Goal: Task Accomplishment & Management: Use online tool/utility

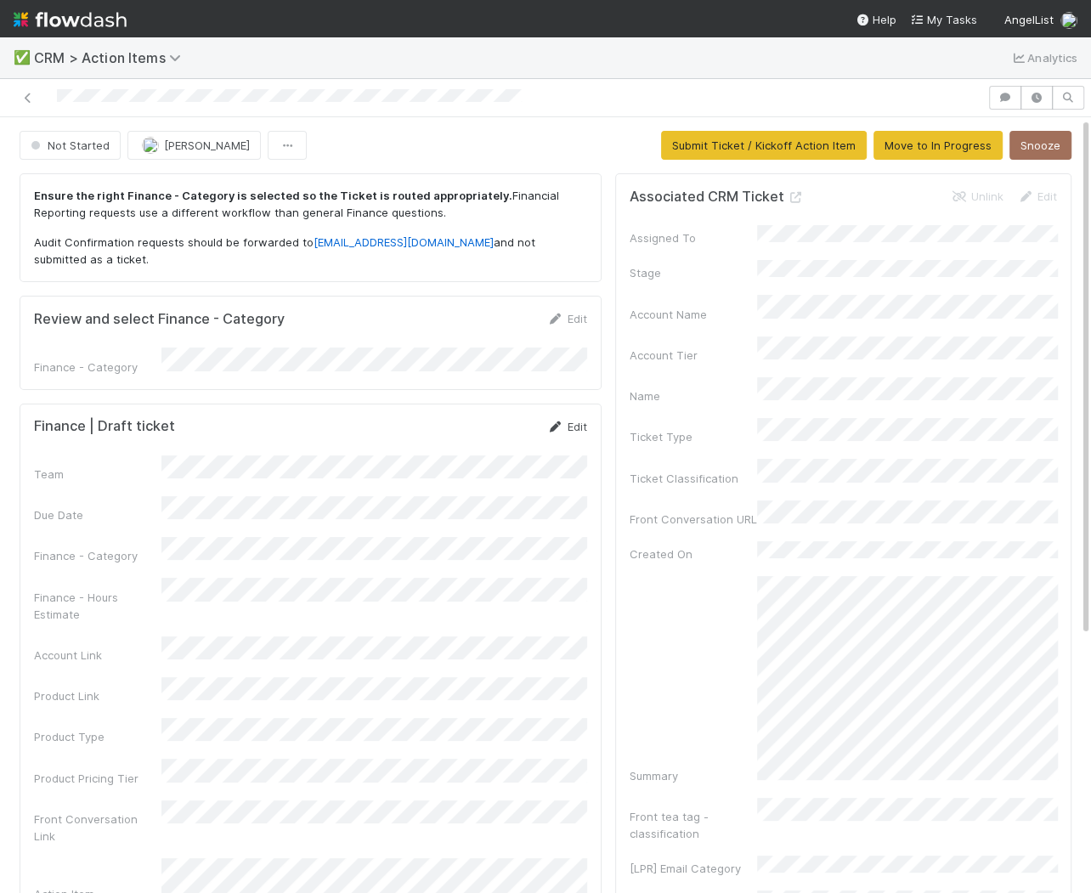
click at [575, 420] on link "Edit" at bounding box center [567, 427] width 40 height 14
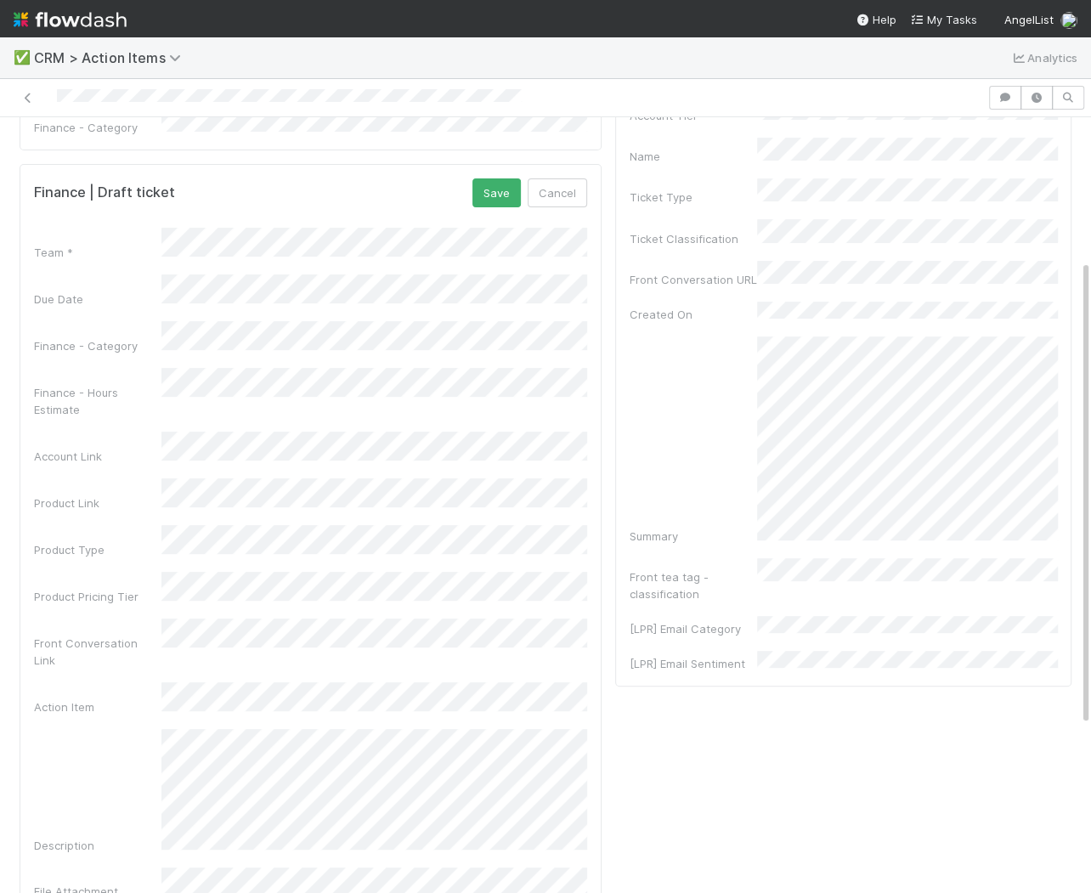
scroll to position [238, 0]
click at [502, 196] on button "Save" at bounding box center [497, 194] width 48 height 29
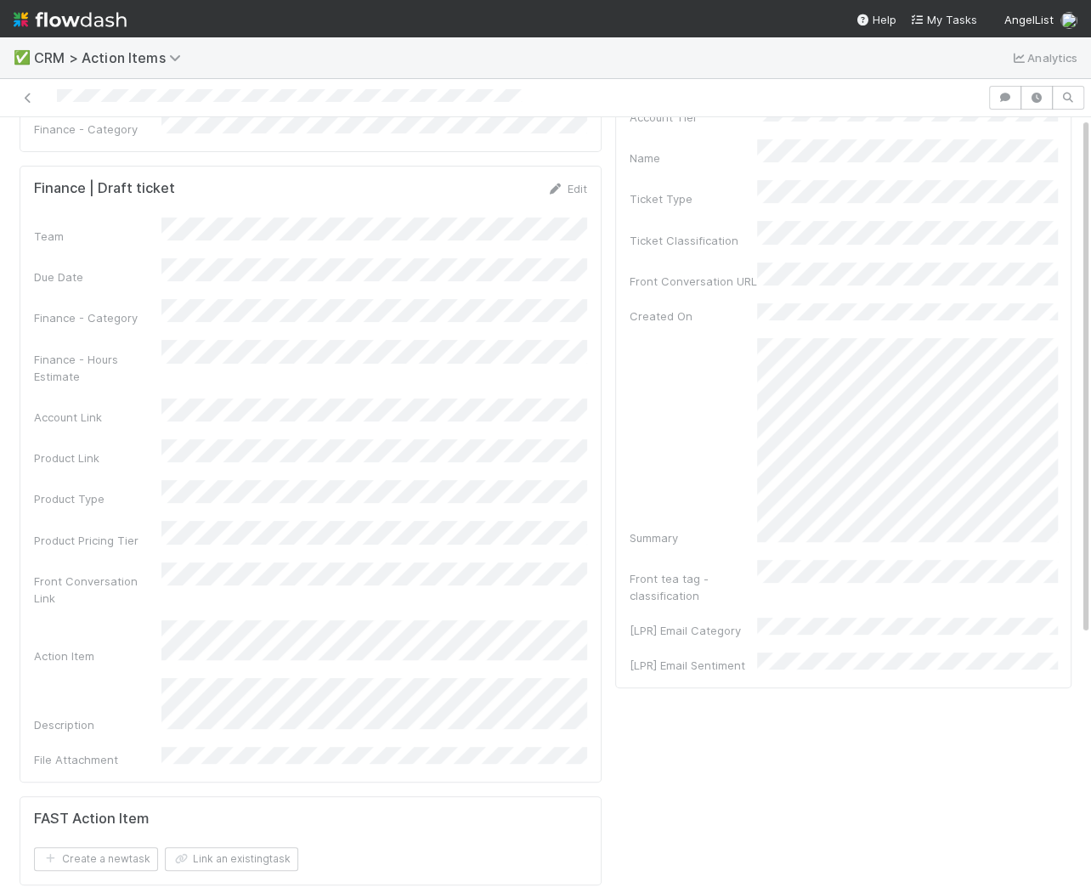
scroll to position [0, 0]
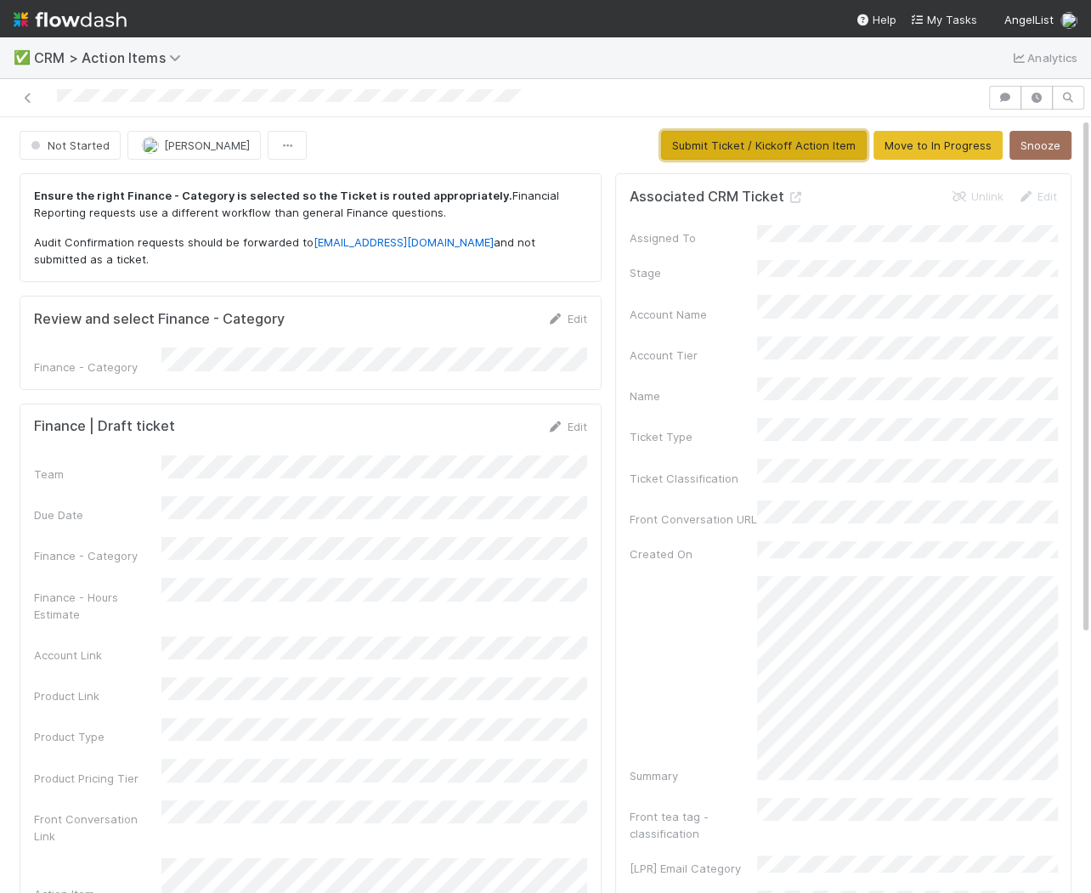
click at [744, 147] on button "Submit Ticket / Kickoff Action Item" at bounding box center [764, 145] width 206 height 29
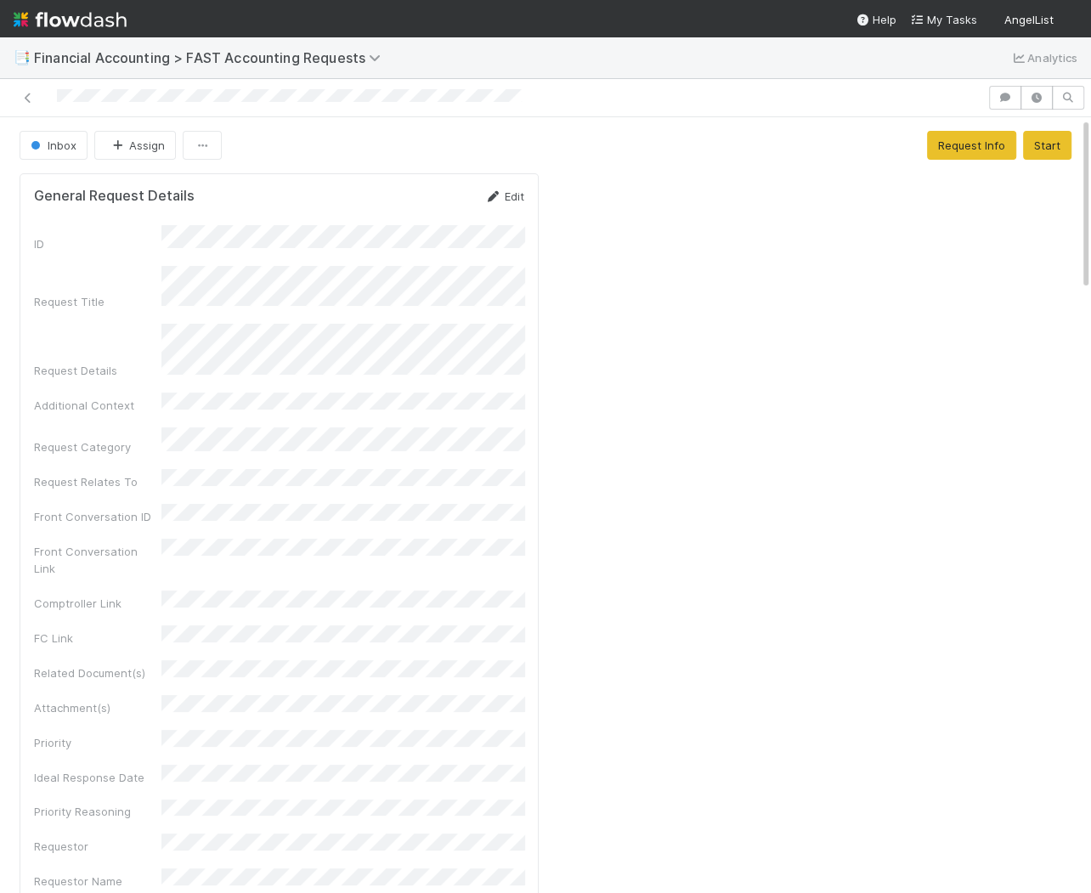
click at [513, 197] on link "Edit" at bounding box center [505, 197] width 40 height 14
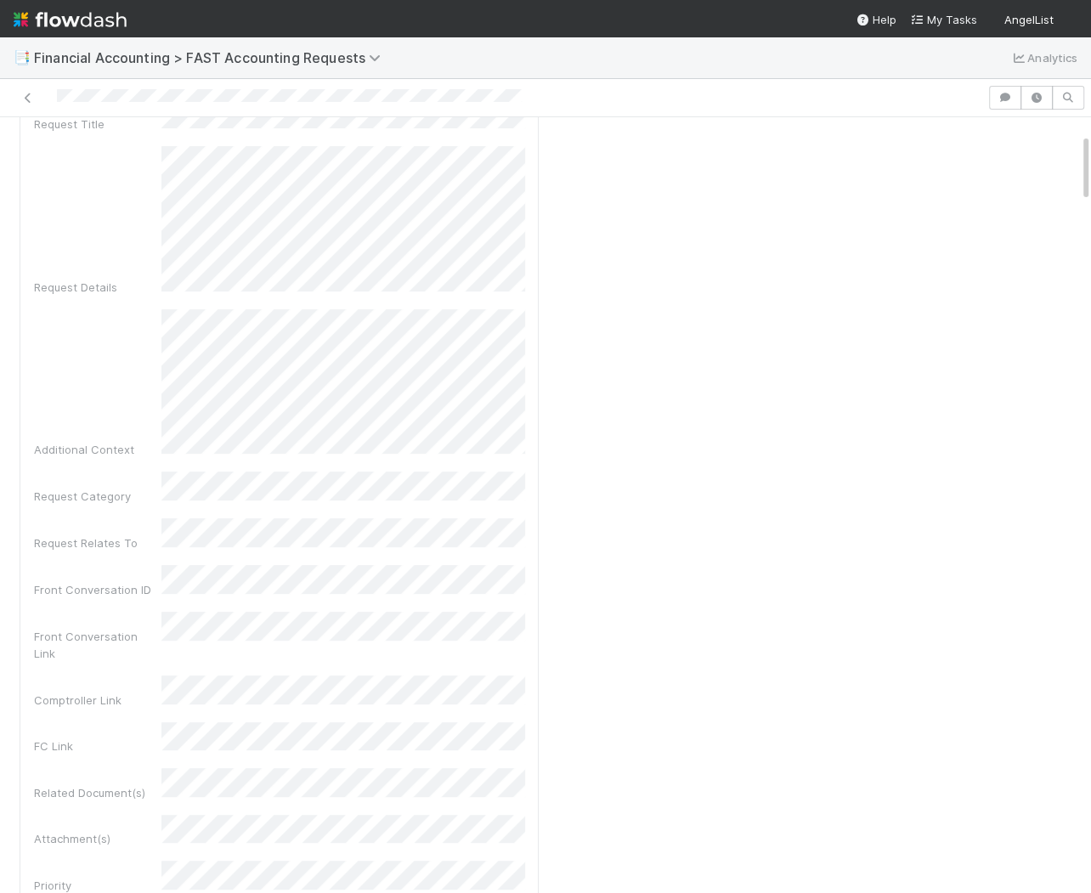
scroll to position [171, 0]
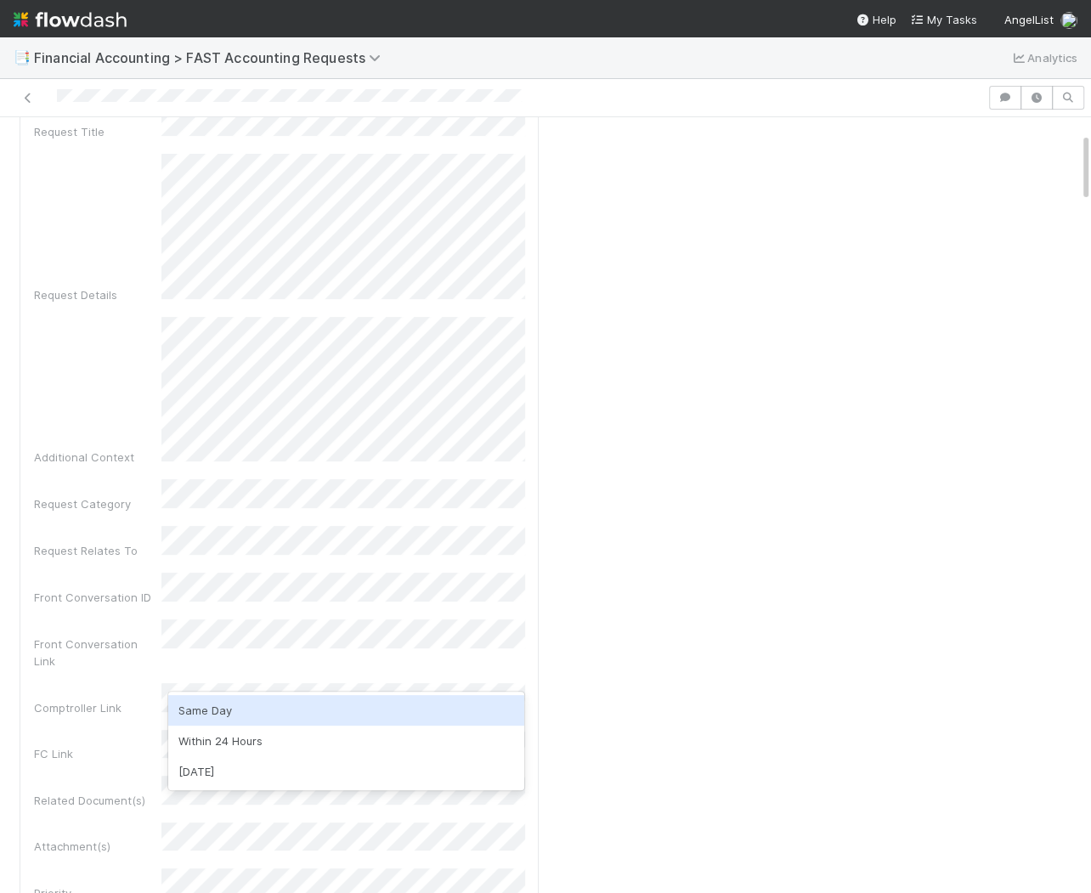
click at [253, 718] on div "Same Day" at bounding box center [346, 710] width 357 height 31
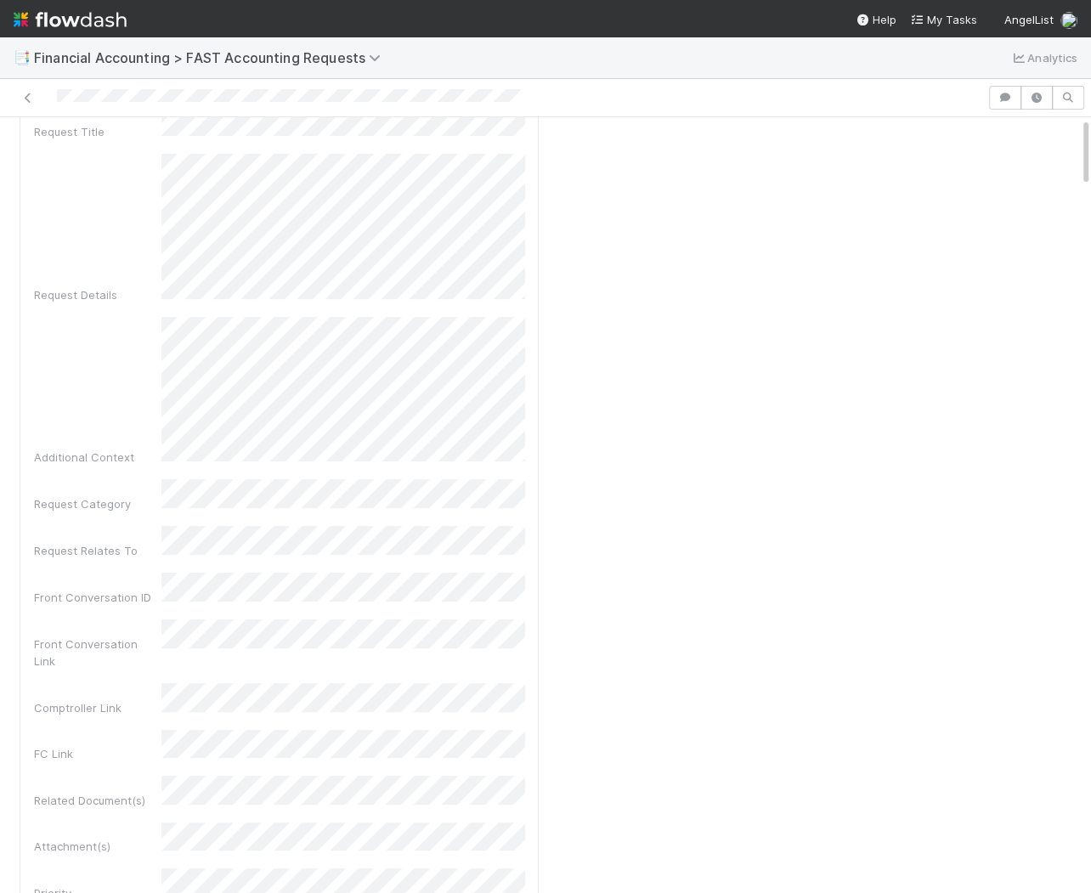
scroll to position [0, 0]
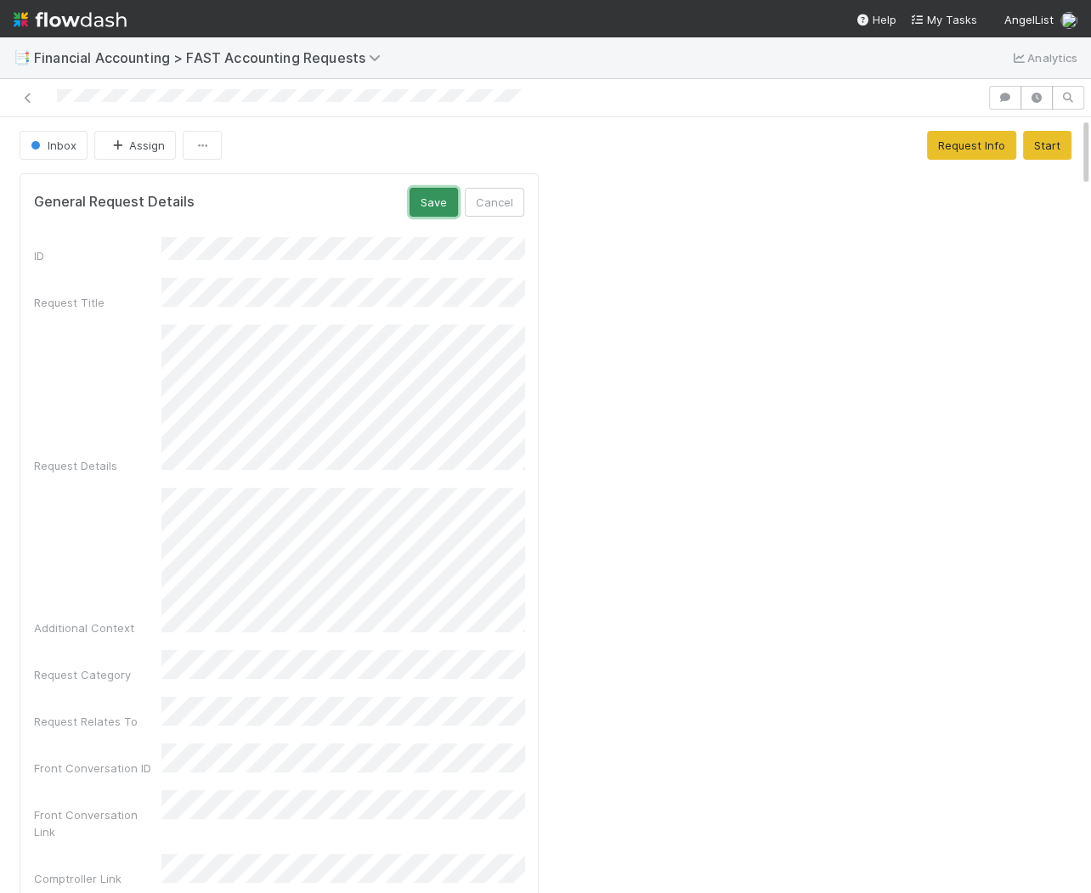
click at [449, 191] on button "Save" at bounding box center [434, 202] width 48 height 29
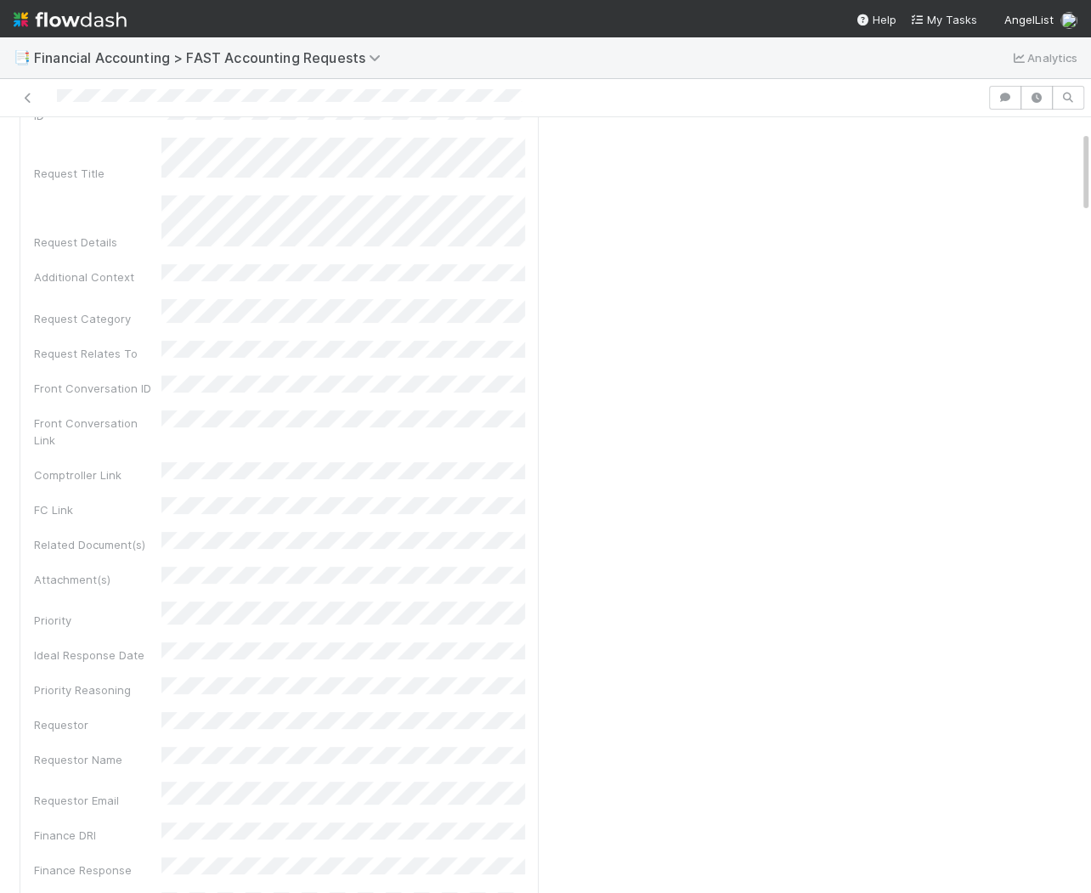
scroll to position [130, 0]
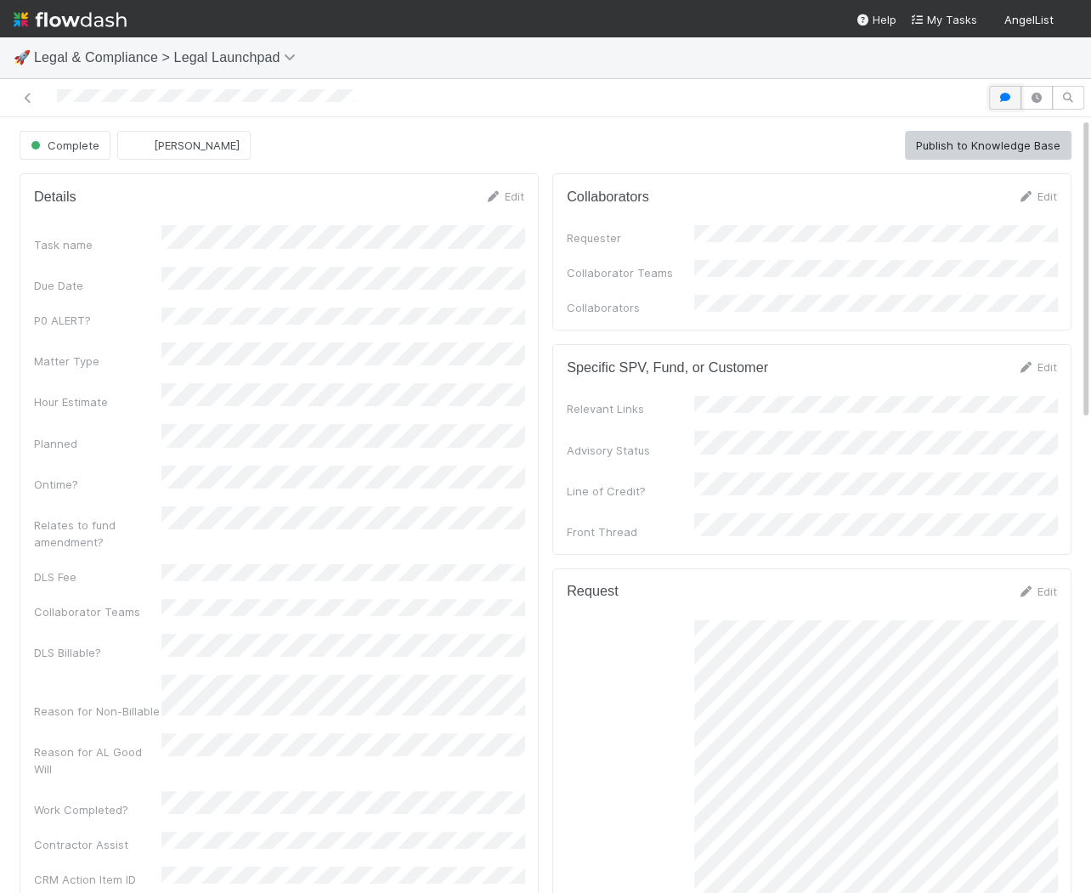
click at [1004, 93] on icon "button" at bounding box center [1005, 98] width 17 height 10
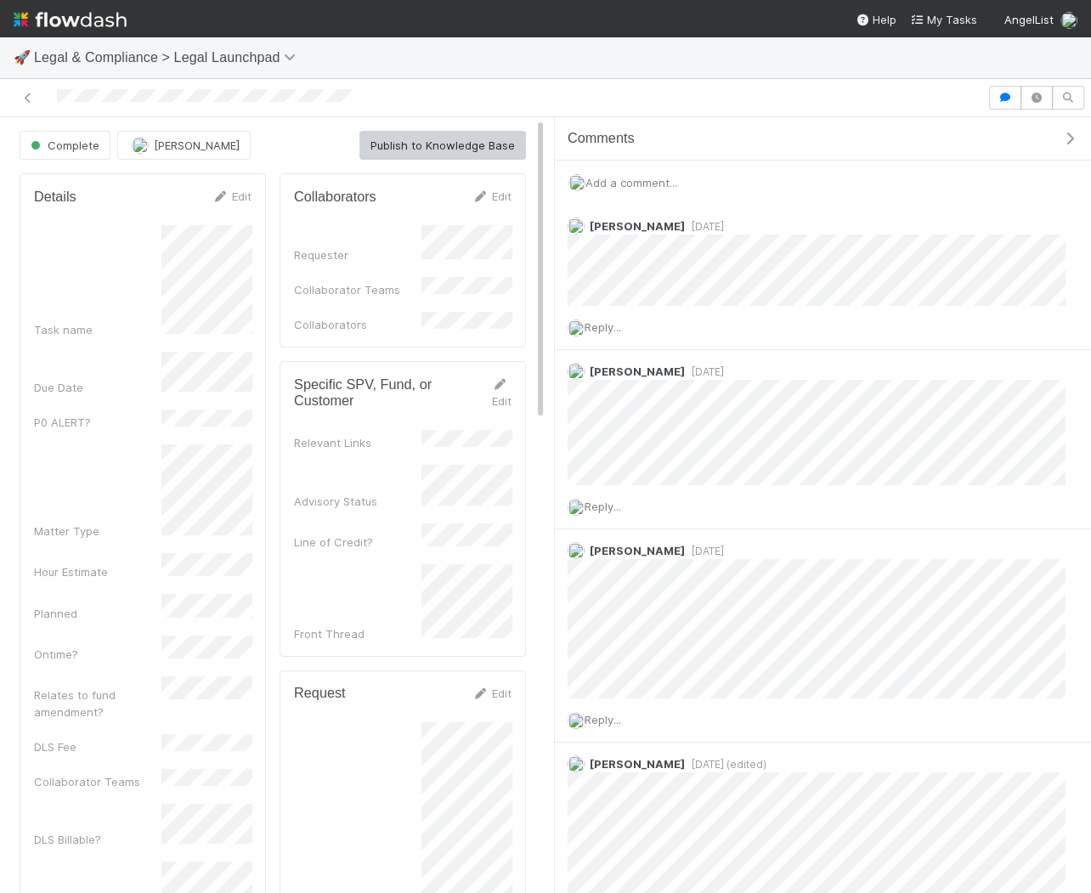
click at [645, 187] on div "Add a comment..." at bounding box center [823, 183] width 536 height 44
click at [645, 176] on span "Add a comment..." at bounding box center [632, 183] width 92 height 14
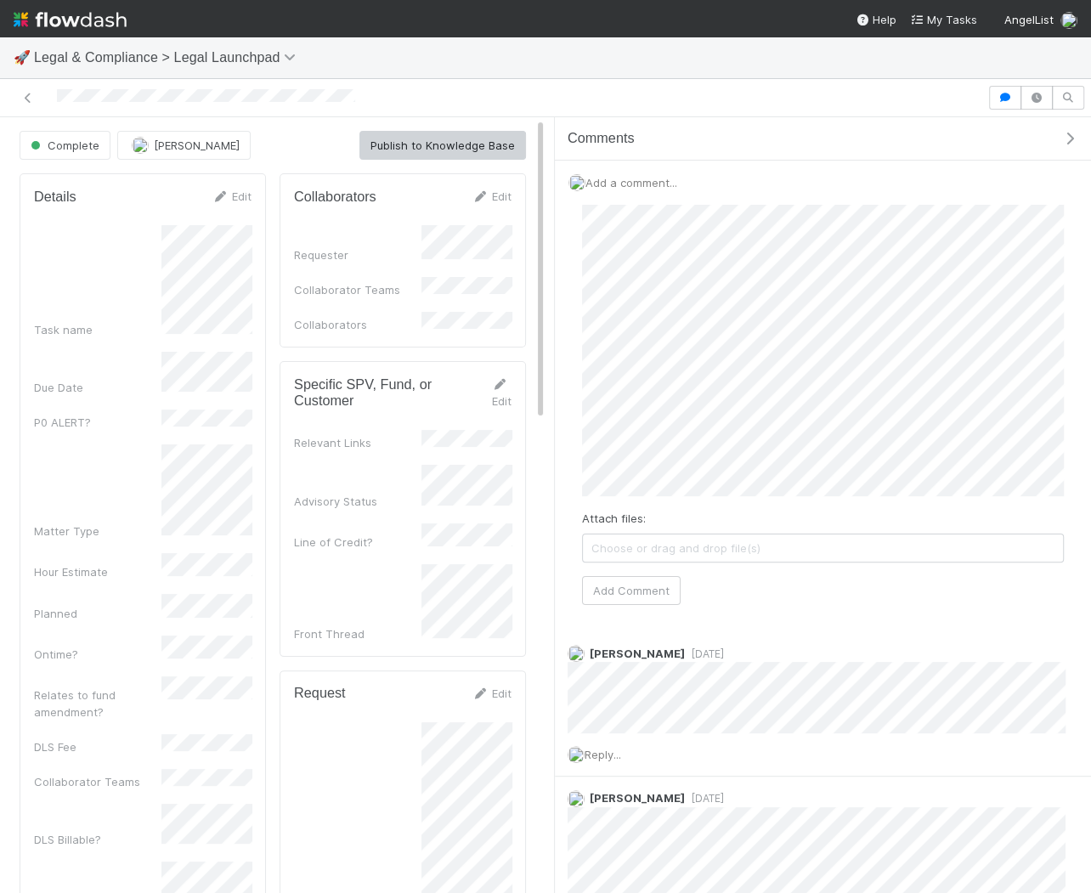
click at [653, 544] on span "Choose or drag and drop file(s)" at bounding box center [823, 548] width 480 height 27
click at [602, 585] on button "Add Comment" at bounding box center [631, 590] width 99 height 29
